Goal: Task Accomplishment & Management: Use online tool/utility

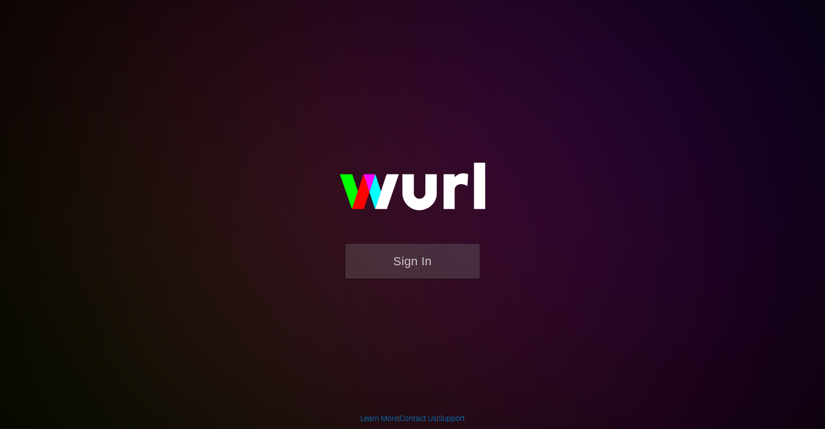
click at [381, 267] on button "Sign In" at bounding box center [412, 261] width 134 height 35
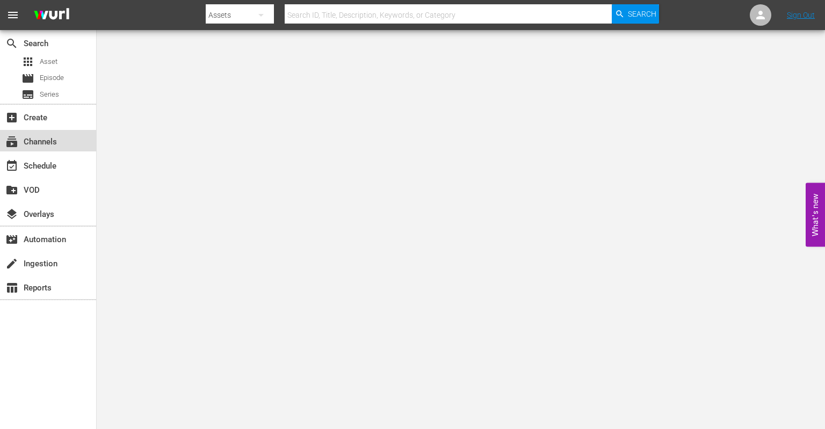
click at [52, 149] on div "subscriptions Channels" at bounding box center [48, 140] width 96 height 21
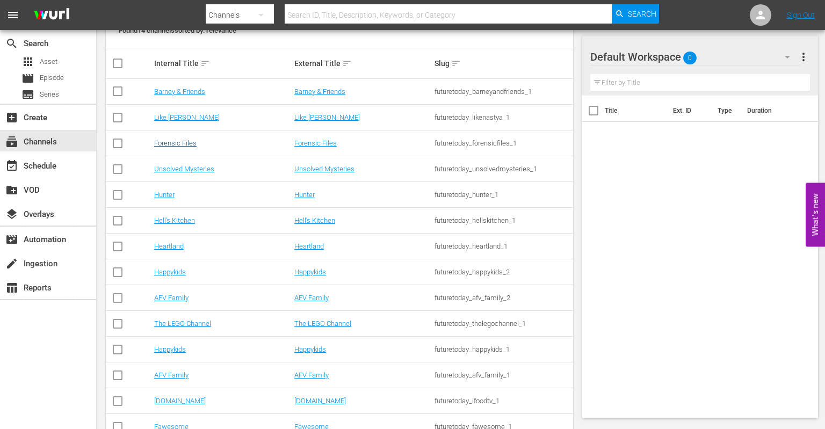
scroll to position [200, 0]
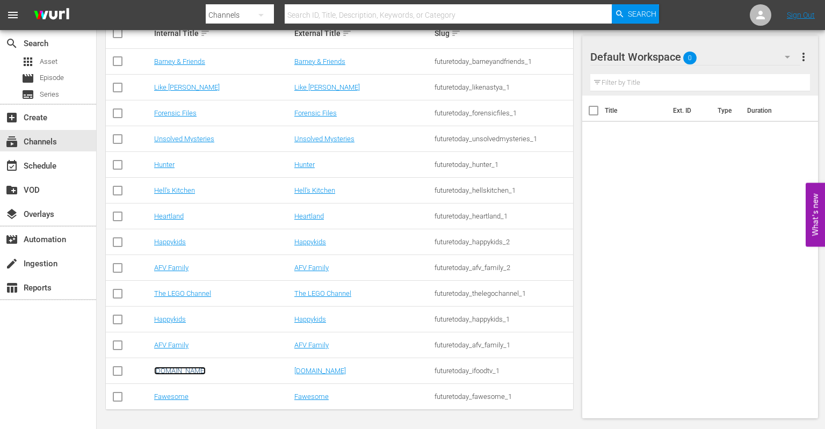
click at [156, 374] on link "[DOMAIN_NAME]" at bounding box center [180, 371] width 52 height 8
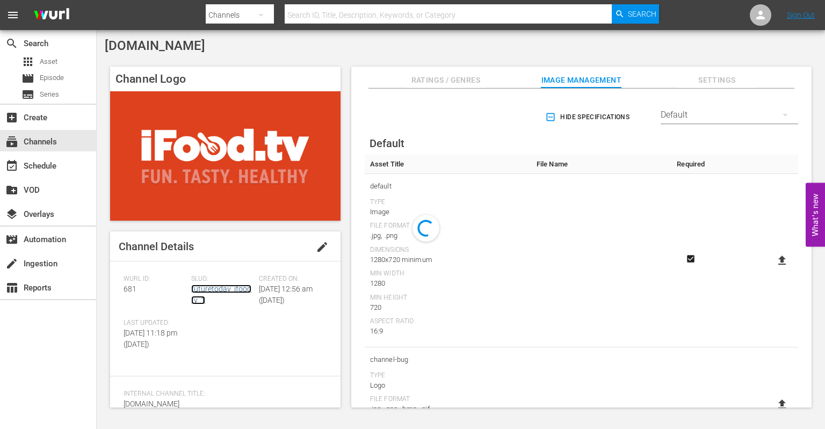
click at [222, 292] on link "futuretoday_ifoodtv_1" at bounding box center [221, 295] width 60 height 20
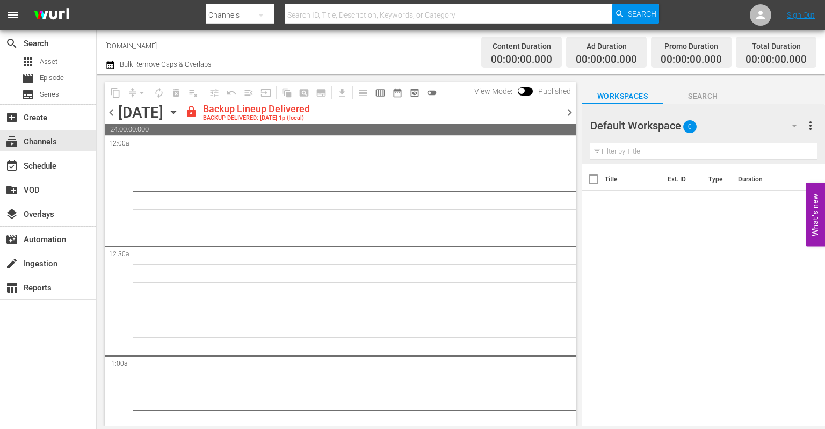
click at [310, 110] on div "Backup Lineup Delivered" at bounding box center [256, 109] width 107 height 12
click at [310, 108] on div "Backup Lineup Delivered" at bounding box center [256, 109] width 107 height 12
click at [551, 91] on span "Published" at bounding box center [554, 91] width 43 height 9
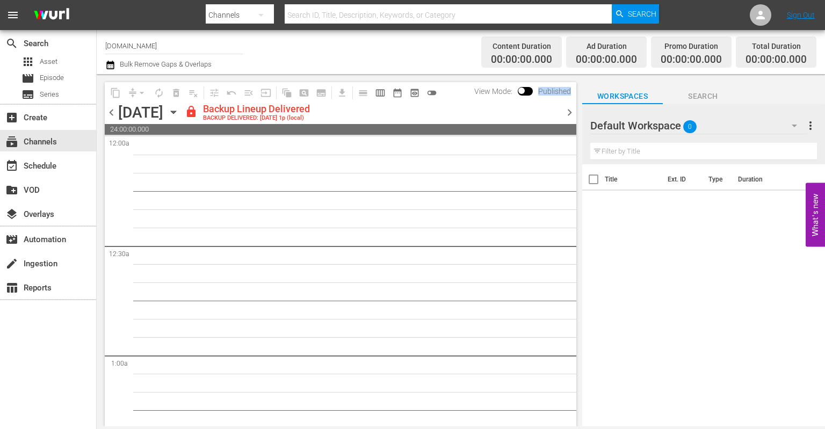
click at [551, 91] on span "Published" at bounding box center [554, 91] width 43 height 9
click at [61, 64] on div "apps Asset" at bounding box center [48, 61] width 96 height 15
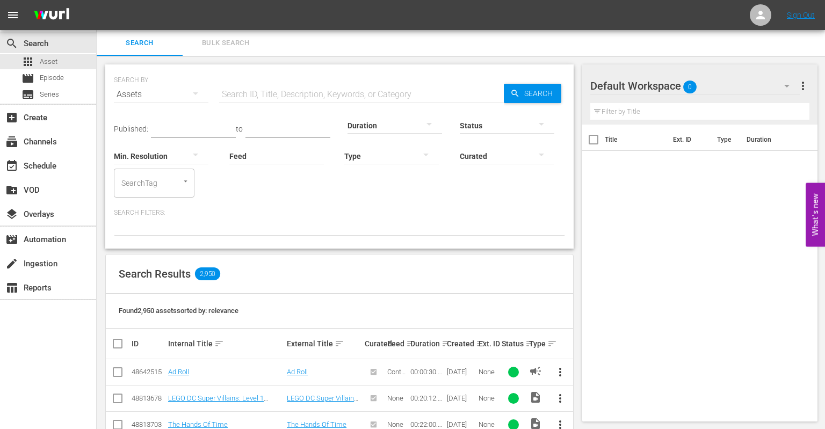
click at [272, 95] on input "text" at bounding box center [361, 95] width 285 height 26
click at [38, 158] on div "event_available Schedule" at bounding box center [48, 164] width 96 height 21
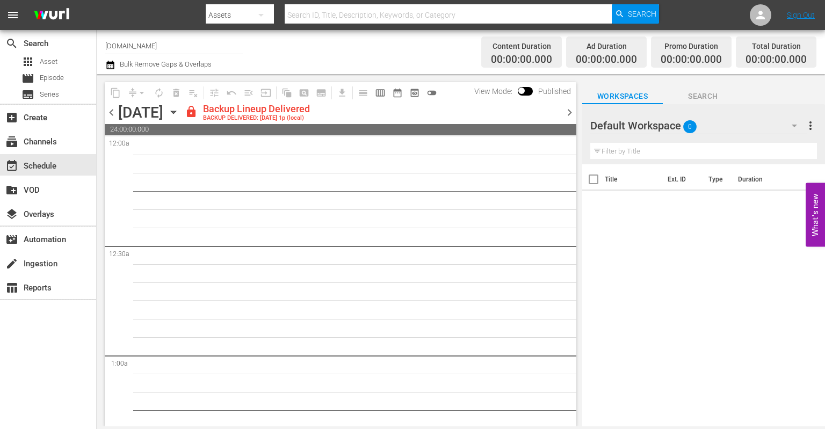
click at [146, 45] on input "[DOMAIN_NAME]" at bounding box center [173, 46] width 137 height 26
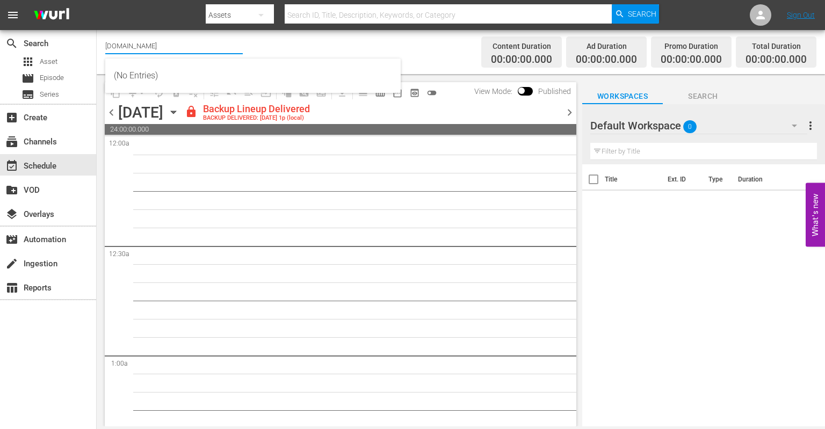
click at [420, 39] on div "Channel Title [DOMAIN_NAME] Bulk Remove Gaps & Overlaps" at bounding box center [291, 52] width 372 height 39
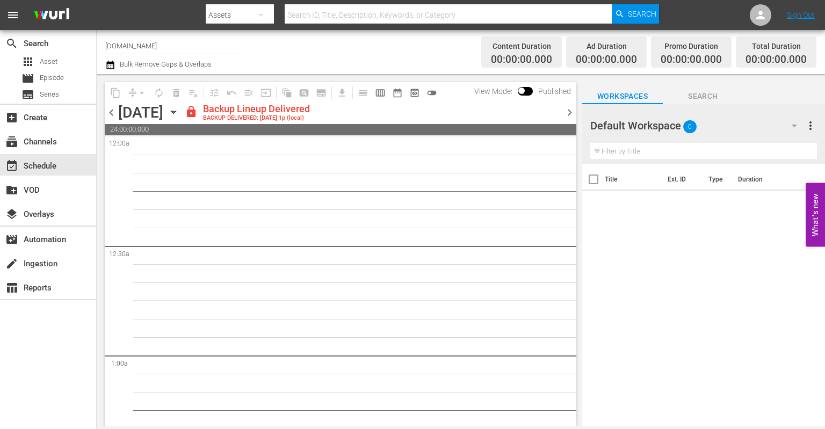
click at [711, 98] on span "Search" at bounding box center [703, 96] width 81 height 13
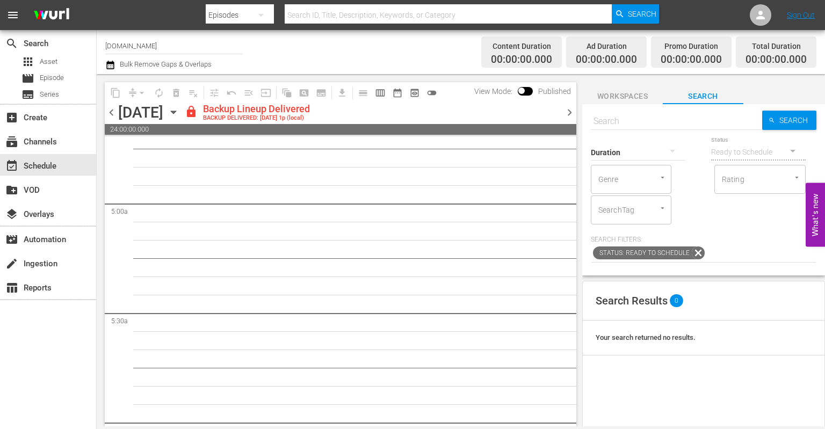
scroll to position [1353, 0]
click at [176, 112] on icon "button" at bounding box center [173, 112] width 5 height 3
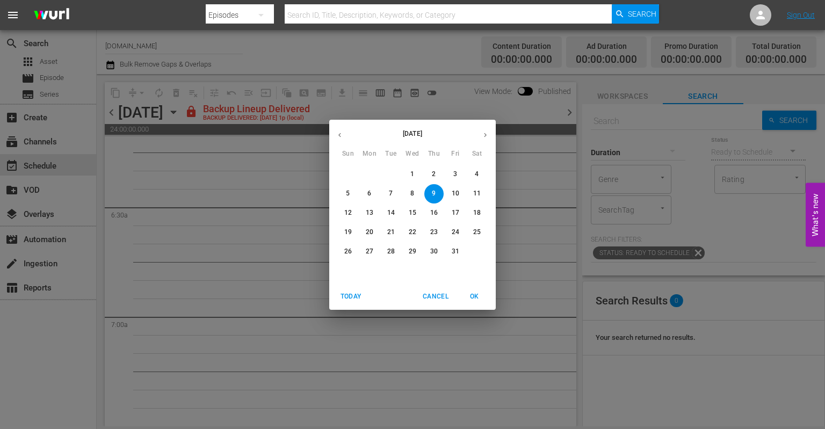
click at [276, 112] on div "[DATE] Sun Mon Tue Wed Thu Fri Sat 28 29 30 1 2 3 4 5 6 7 8 9 10 11 12 13 14 15…" at bounding box center [412, 214] width 825 height 429
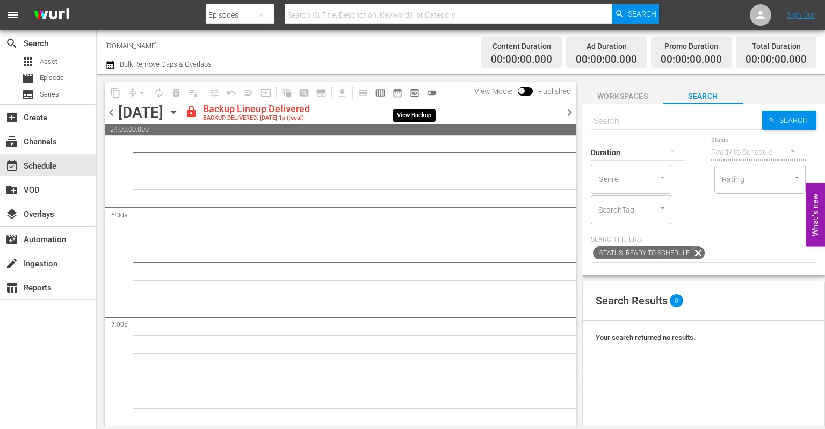
click at [415, 89] on span "preview_outlined" at bounding box center [414, 93] width 11 height 11
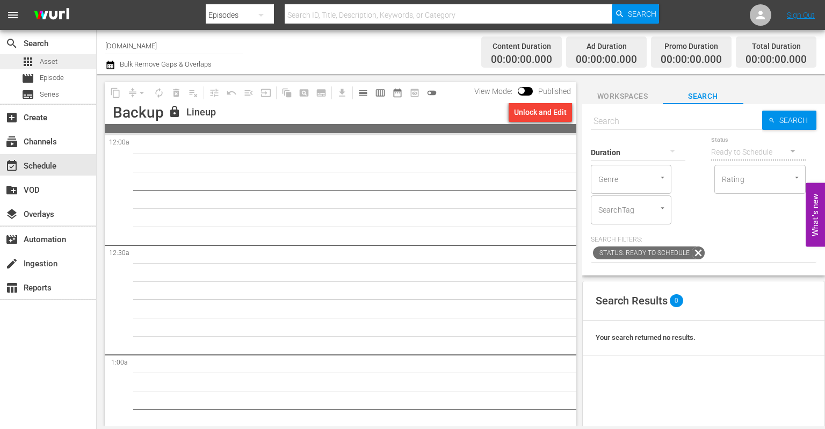
click at [61, 63] on div "apps Asset" at bounding box center [48, 61] width 96 height 15
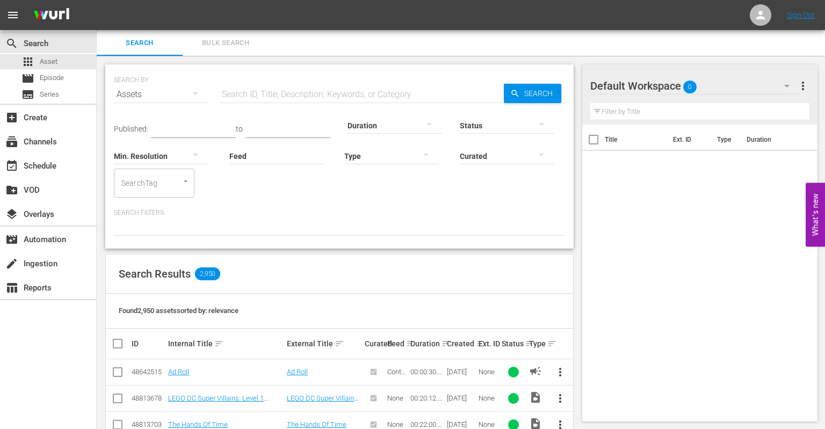
click at [529, 130] on div "Curated" at bounding box center [507, 149] width 95 height 39
click at [532, 123] on button "button" at bounding box center [541, 124] width 26 height 26
click at [537, 231] on div "INGESTED IN_PROGRESS ERROR" at bounding box center [412, 214] width 825 height 429
click at [141, 177] on input "SearchTag" at bounding box center [139, 182] width 41 height 19
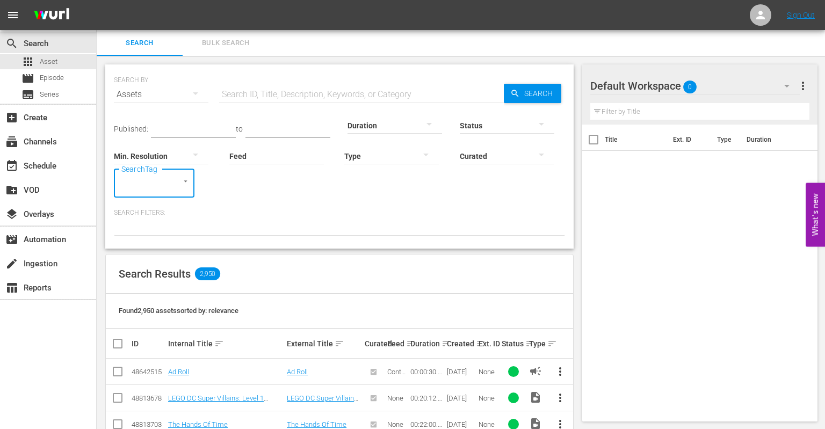
click at [281, 95] on input "text" at bounding box center [361, 95] width 285 height 26
